Goal: Check status: Check status

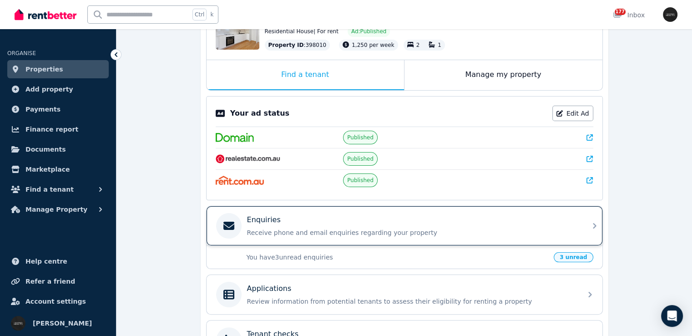
scroll to position [182, 0]
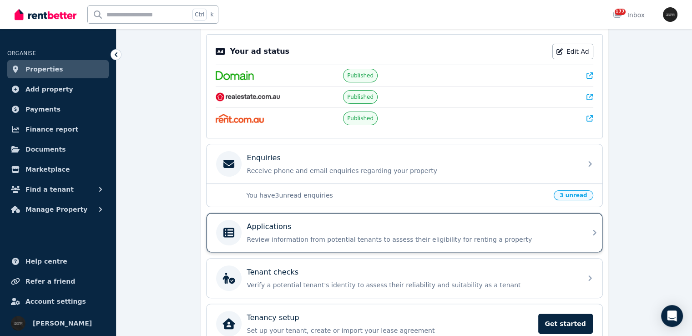
click at [539, 227] on div "Applications" at bounding box center [412, 226] width 330 height 11
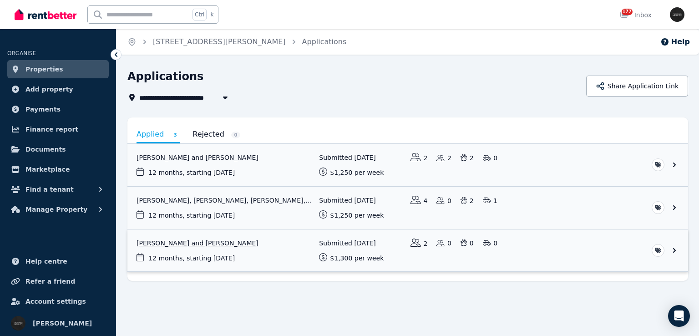
click at [548, 249] on link "View application: Jordan Ranson and Nathan Hughes" at bounding box center [407, 250] width 561 height 42
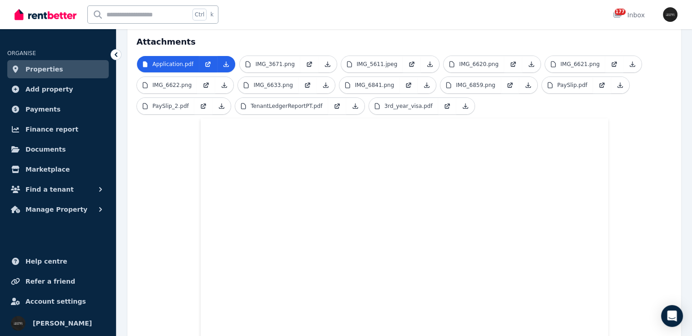
scroll to position [273, 0]
